Goal: Task Accomplishment & Management: Manage account settings

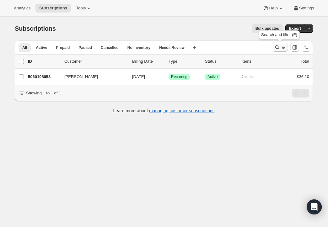
click at [276, 46] on icon "Search and filter results" at bounding box center [277, 47] width 6 height 6
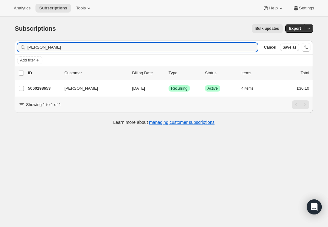
drag, startPoint x: 49, startPoint y: 47, endPoint x: 15, endPoint y: 44, distance: 34.4
click at [15, 44] on div "Filter subscribers [PERSON_NAME] Cancel Save as" at bounding box center [164, 47] width 298 height 14
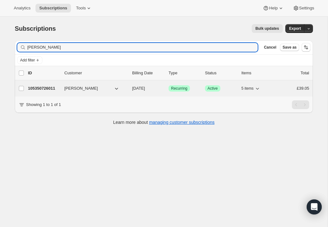
type input "[PERSON_NAME]"
click at [52, 87] on p "105350726011" at bounding box center [43, 88] width 31 height 6
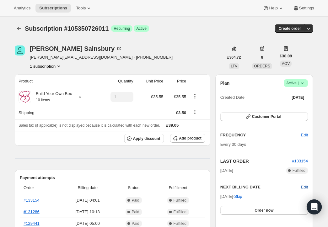
click at [303, 185] on span "Edit" at bounding box center [304, 187] width 7 height 6
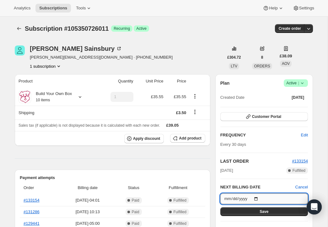
click at [259, 199] on input "[DATE]" at bounding box center [264, 199] width 88 height 11
type input "[DATE]"
click at [275, 209] on button "Save" at bounding box center [264, 211] width 88 height 9
